Goal: Task Accomplishment & Management: Use online tool/utility

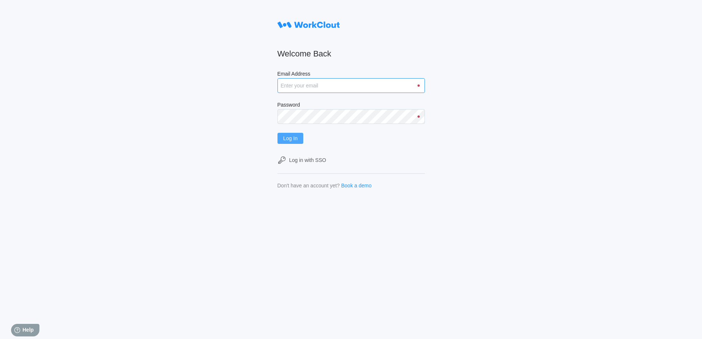
type input "[EMAIL_ADDRESS][DOMAIN_NAME]"
click at [301, 139] on button "Log In" at bounding box center [290, 138] width 26 height 11
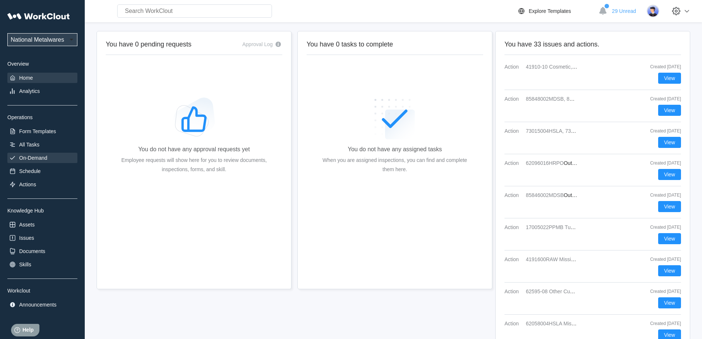
click at [32, 156] on div "On-Demand" at bounding box center [33, 158] width 28 height 6
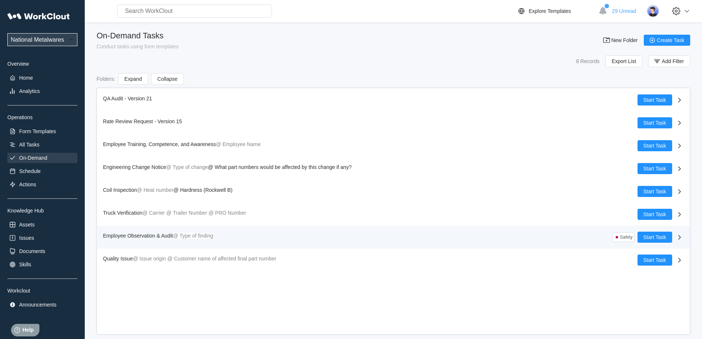
click at [122, 237] on span "Employee Observation & Audit" at bounding box center [138, 235] width 70 height 6
